Goal: Transaction & Acquisition: Subscribe to service/newsletter

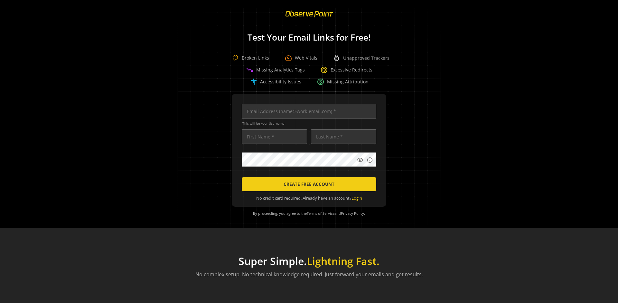
scroll to position [0, 2082]
click at [307, 111] on input "text" at bounding box center [309, 111] width 135 height 14
type input "[EMAIL_ADDRESS][DOMAIN_NAME]"
click at [273, 136] on input "text" at bounding box center [274, 136] width 65 height 14
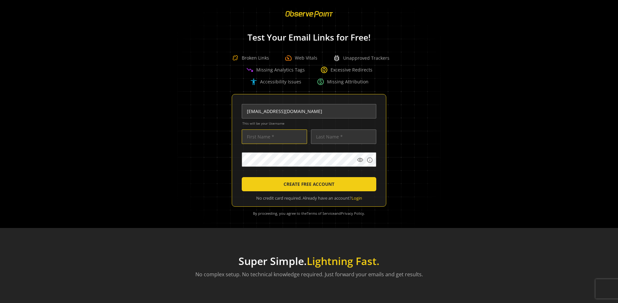
scroll to position [0, 0]
type input "Test"
click at [342, 136] on input "text" at bounding box center [343, 136] width 65 height 14
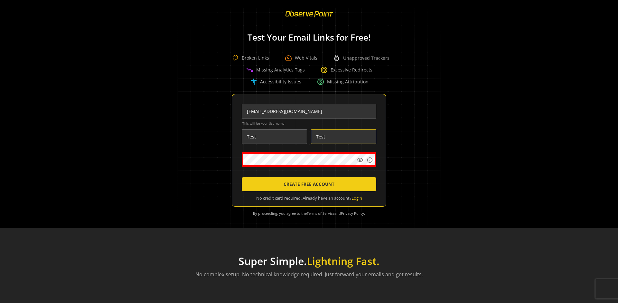
type input "Test"
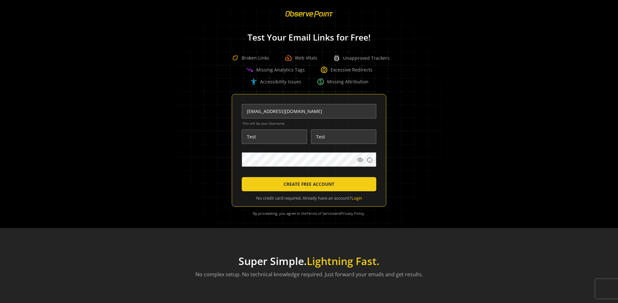
click at [399, 174] on body "Loading... Test Your Email Links for Free! Broken Links speed Web Vitals bug_re…" at bounding box center [309, 151] width 618 height 303
click at [307, 184] on span "CREATE FREE ACCOUNT" at bounding box center [309, 184] width 51 height 12
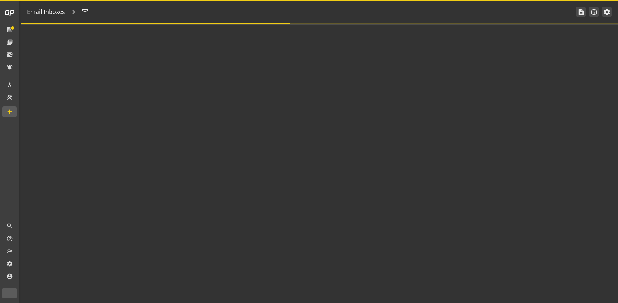
type textarea "Welcome to ObservePoint! This is your default email inbox for testing."
